Goal: Navigation & Orientation: Go to known website

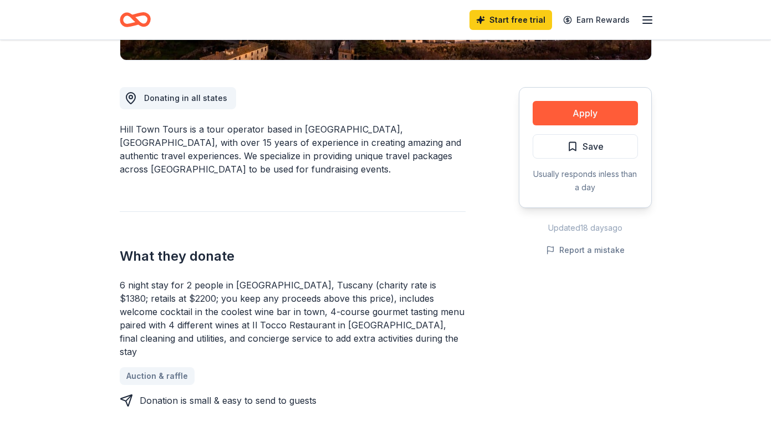
scroll to position [332, 0]
